Goal: Task Accomplishment & Management: Complete application form

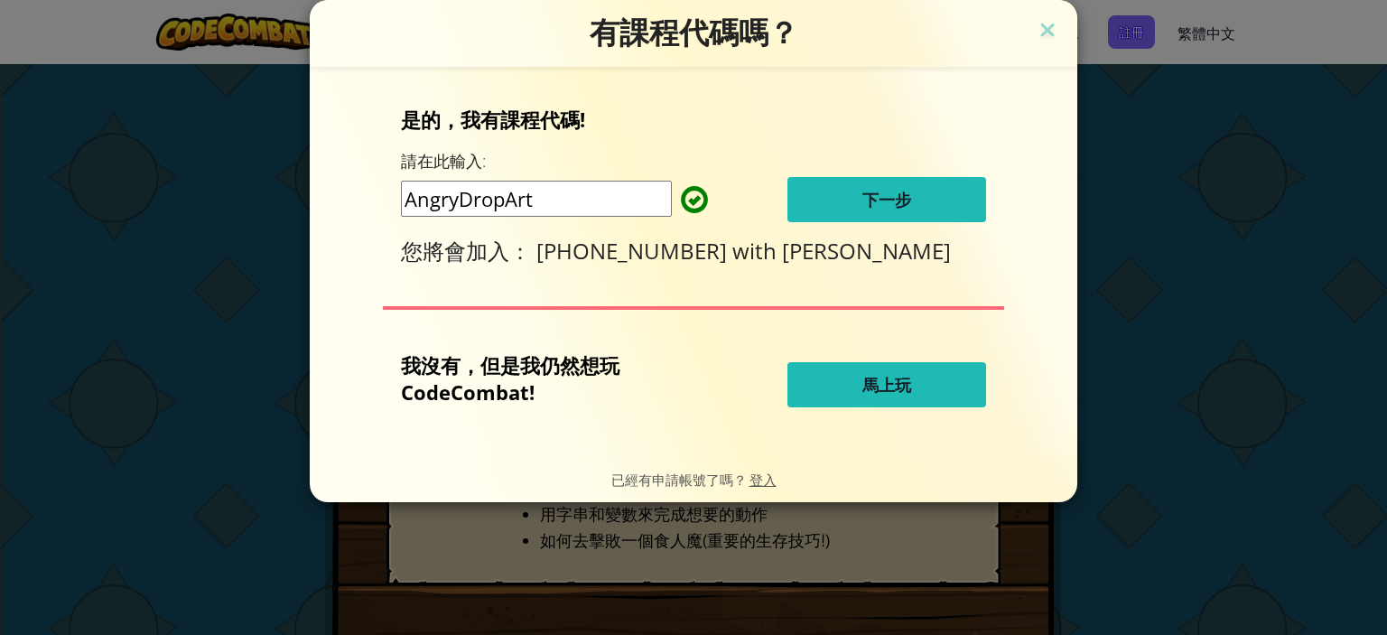
click at [881, 199] on span "下一步" at bounding box center [886, 200] width 49 height 22
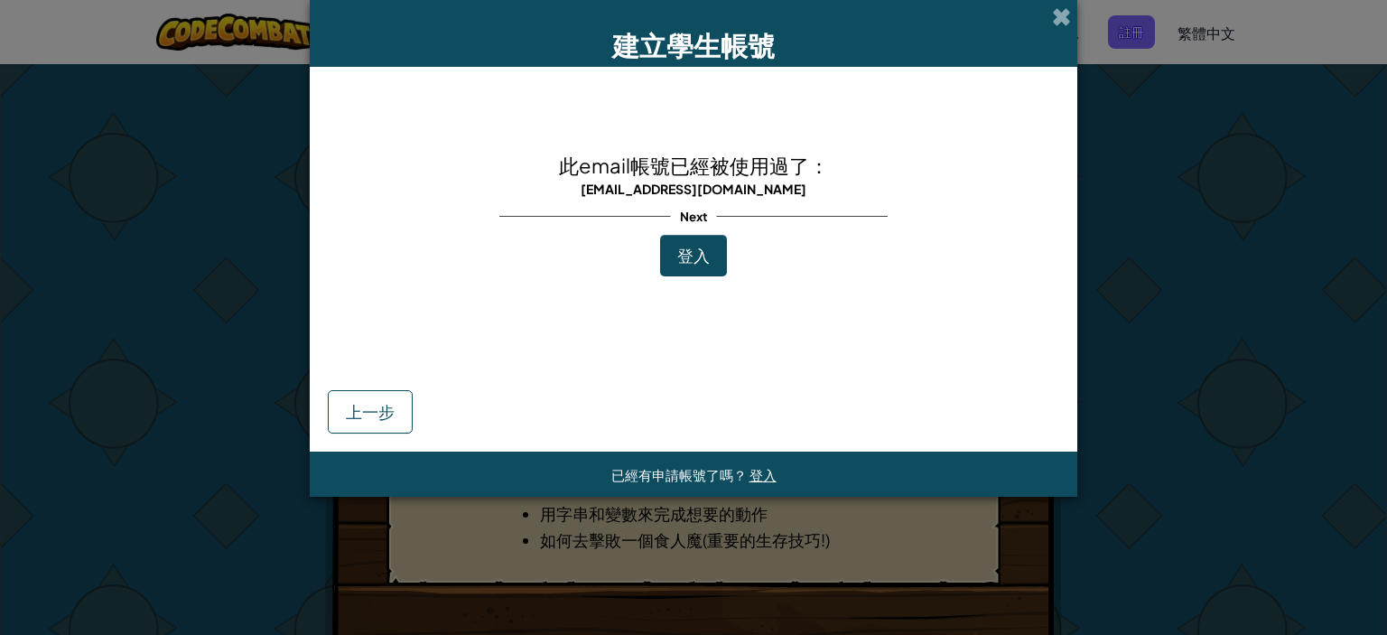
click at [720, 255] on button "登入" at bounding box center [693, 256] width 67 height 42
